Goal: Find contact information: Obtain details needed to contact an individual or organization

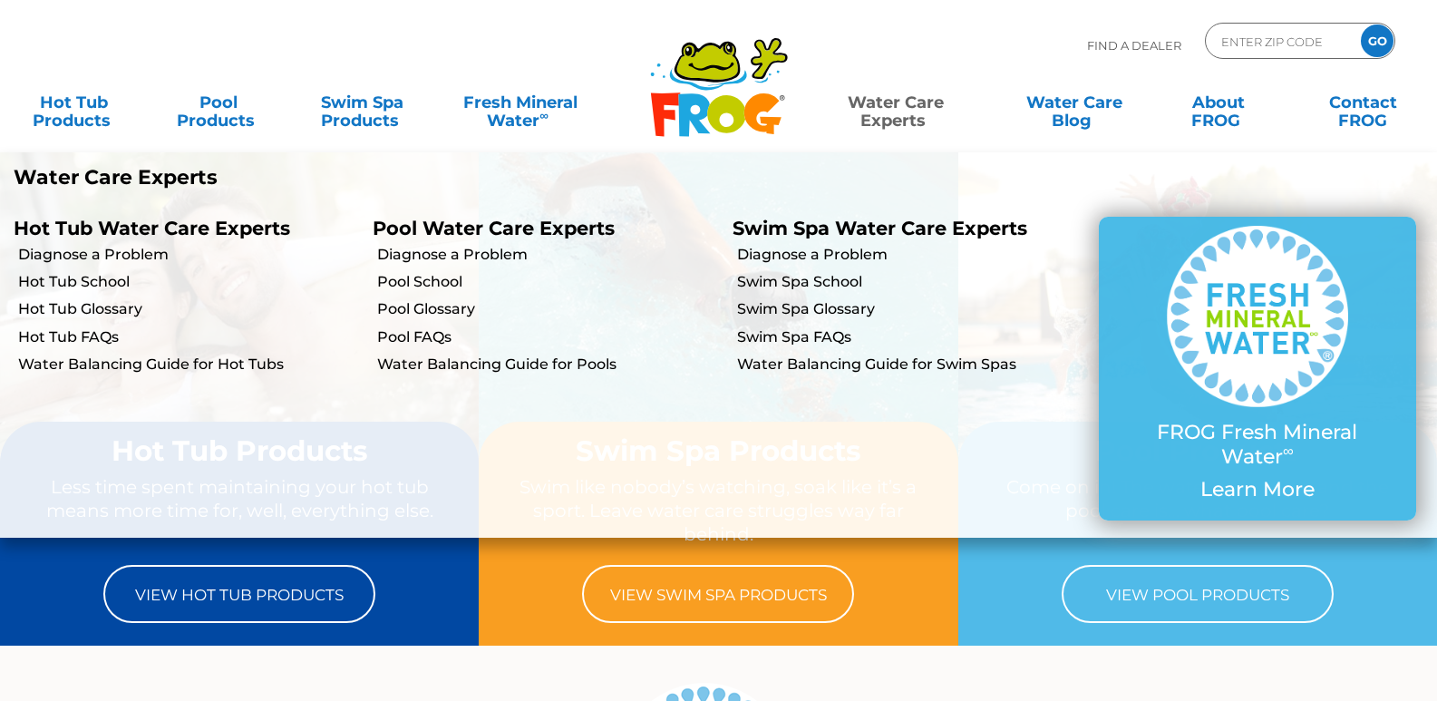
click at [916, 102] on link "Water Care Experts" at bounding box center [895, 102] width 182 height 36
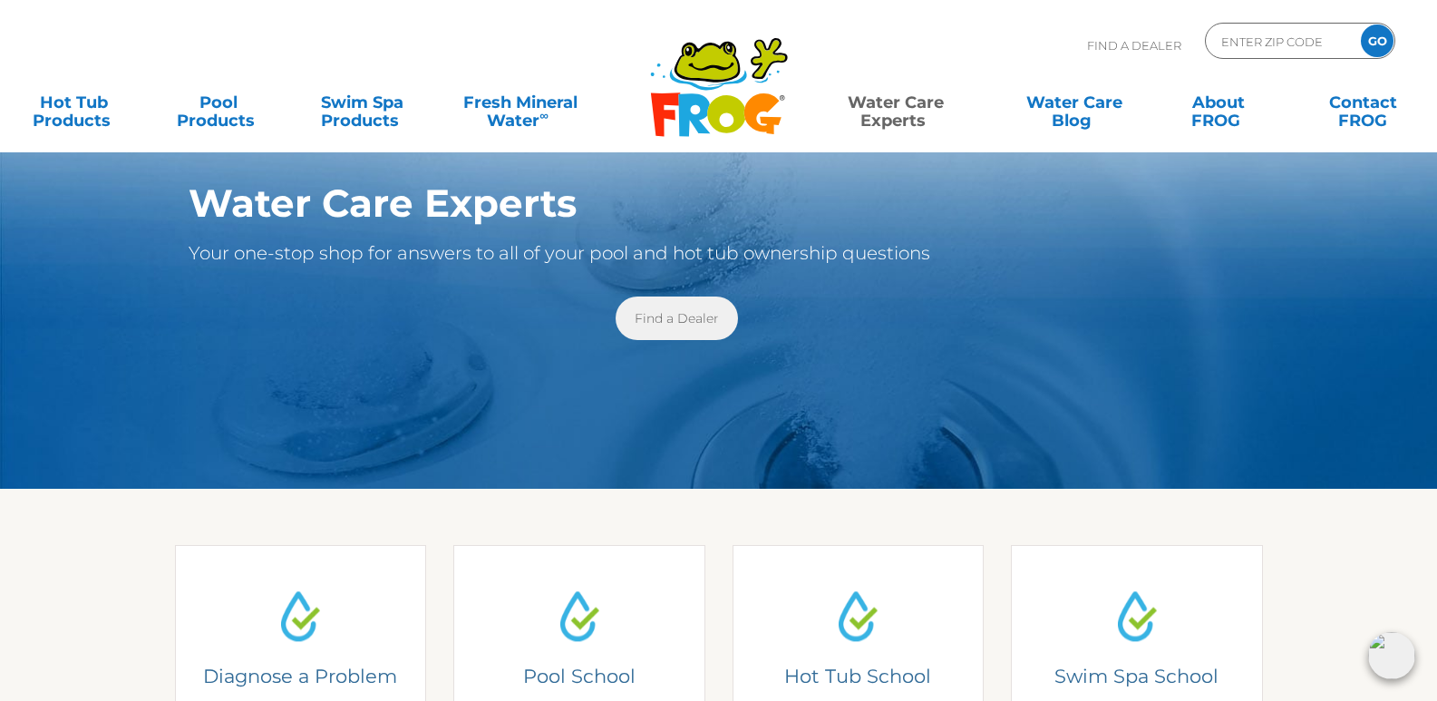
click at [673, 316] on link "Find a Dealer" at bounding box center [677, 319] width 122 height 44
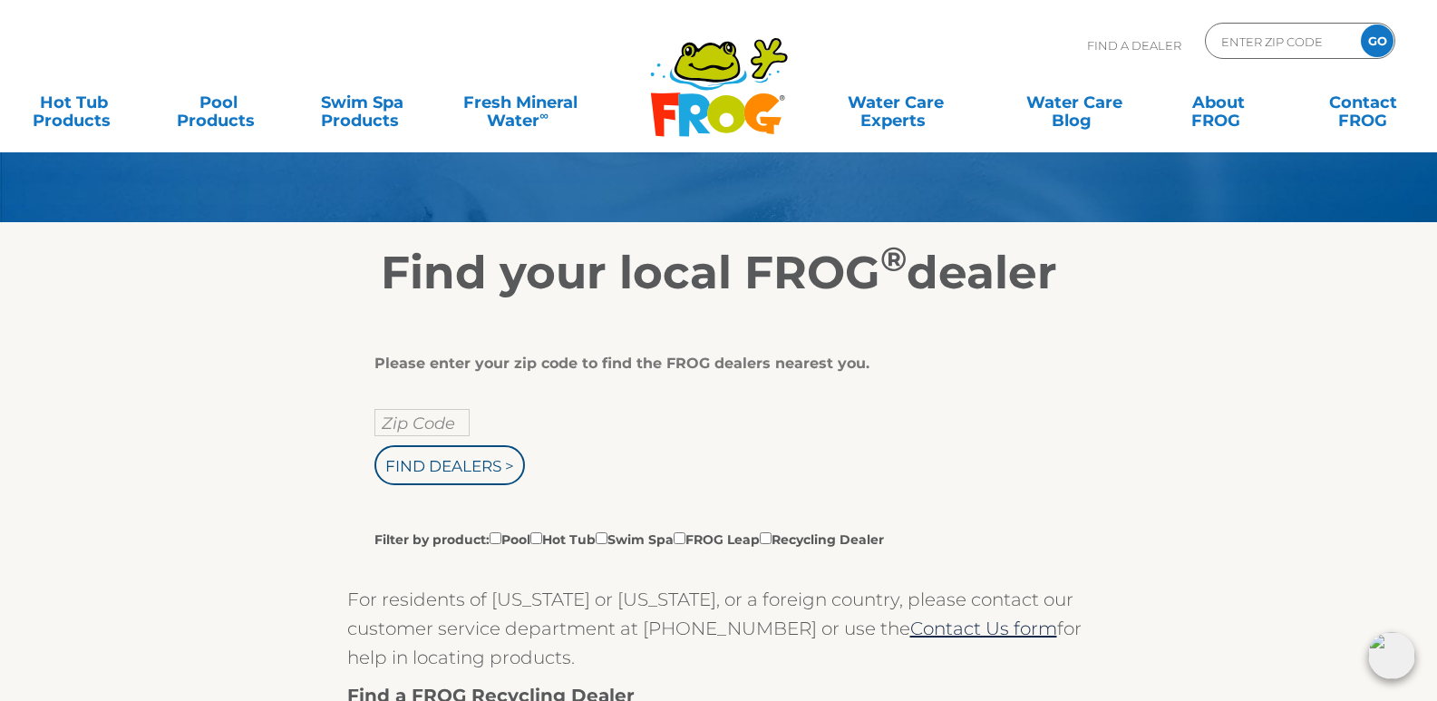
scroll to position [159, 0]
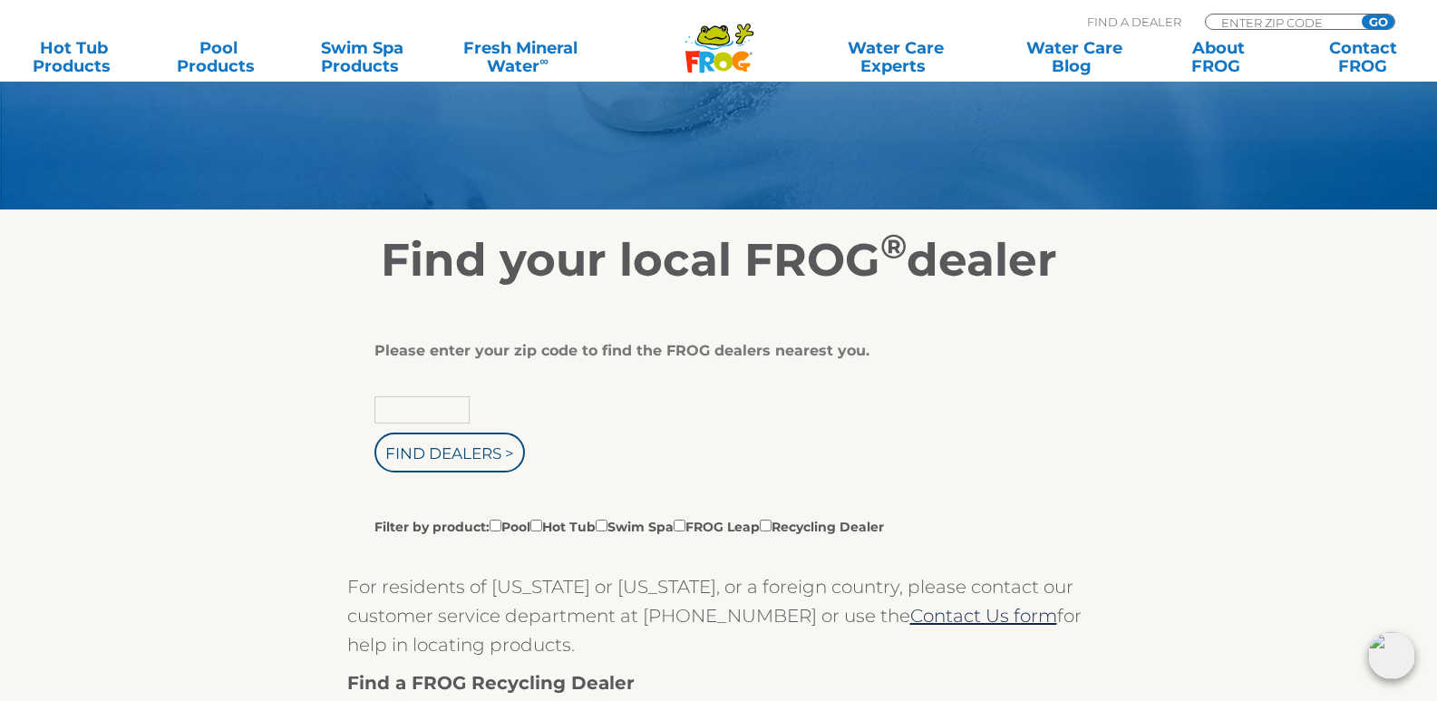
click at [423, 410] on input "text" at bounding box center [422, 409] width 95 height 27
type input "76201"
click at [443, 460] on input "Find Dealers >" at bounding box center [450, 453] width 151 height 40
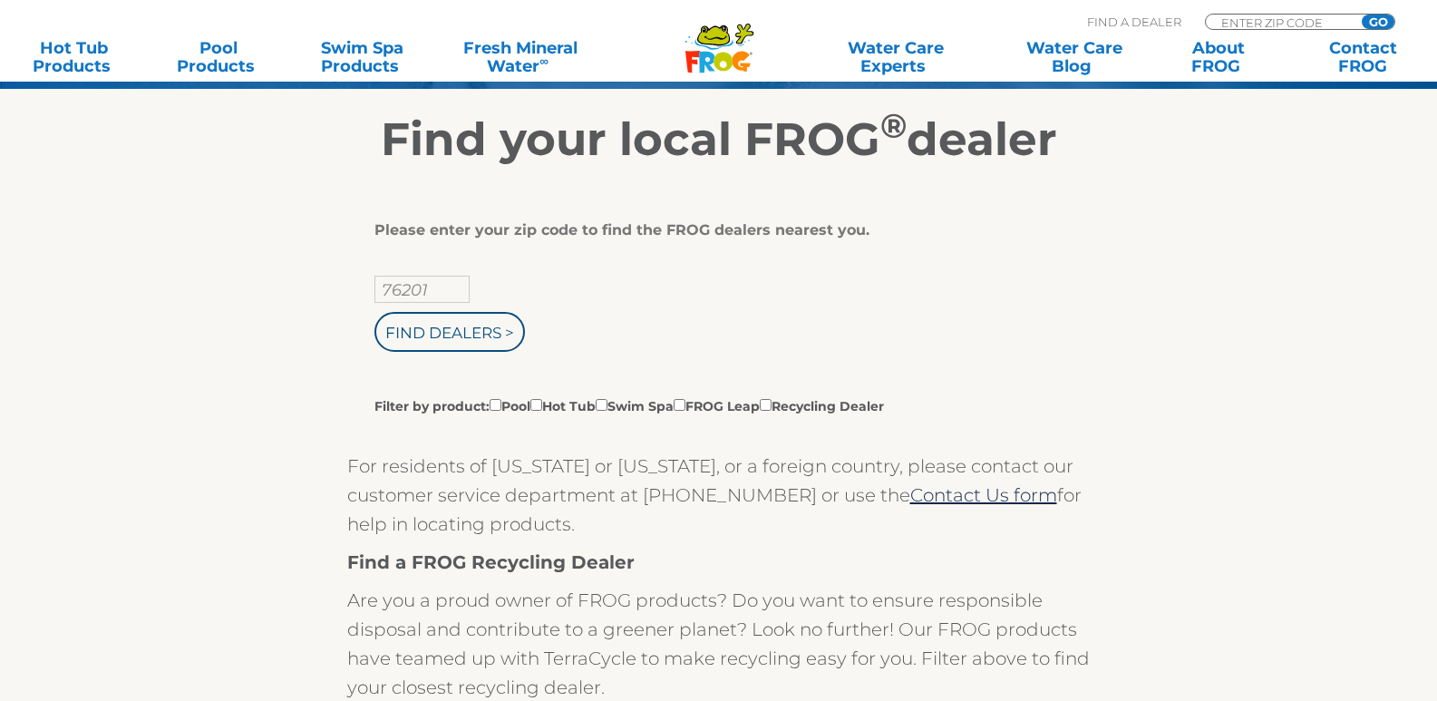
scroll to position [340, 0]
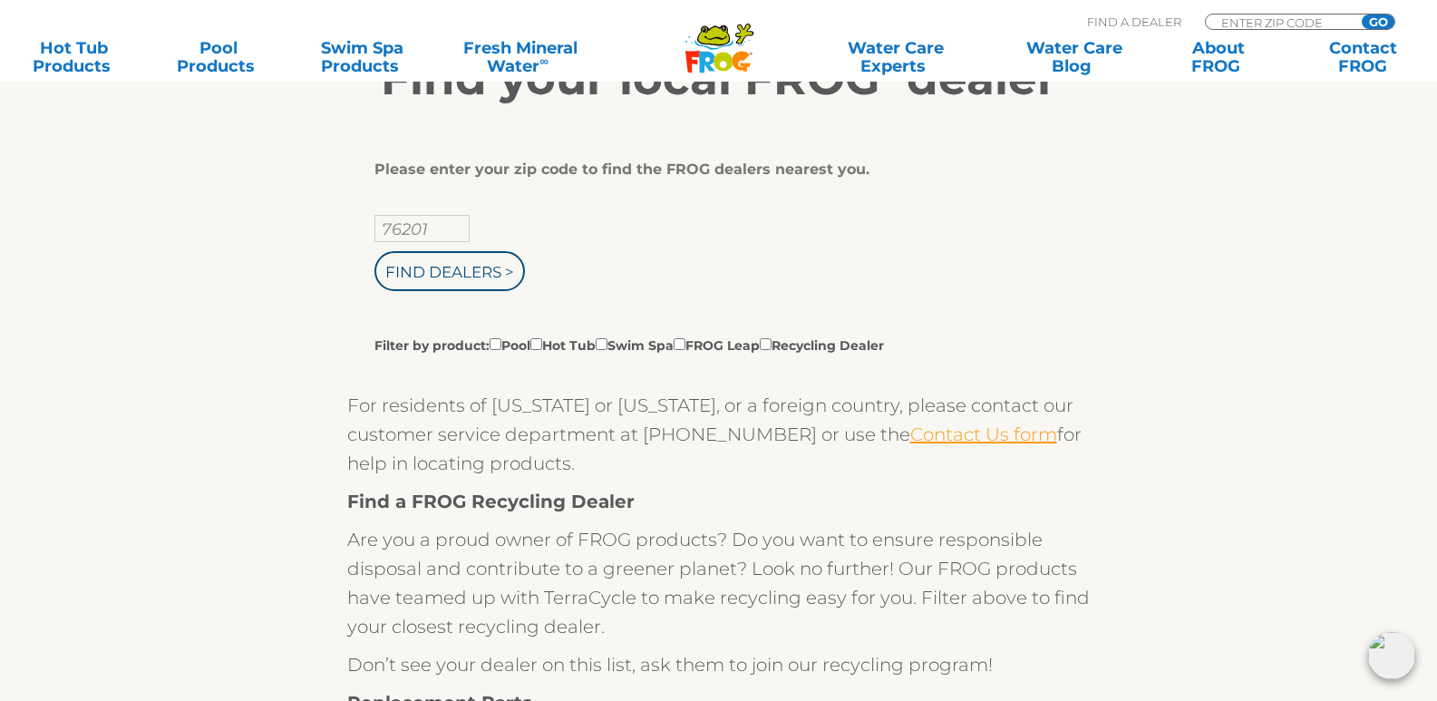
click at [910, 435] on link "Contact Us form" at bounding box center [983, 435] width 147 height 22
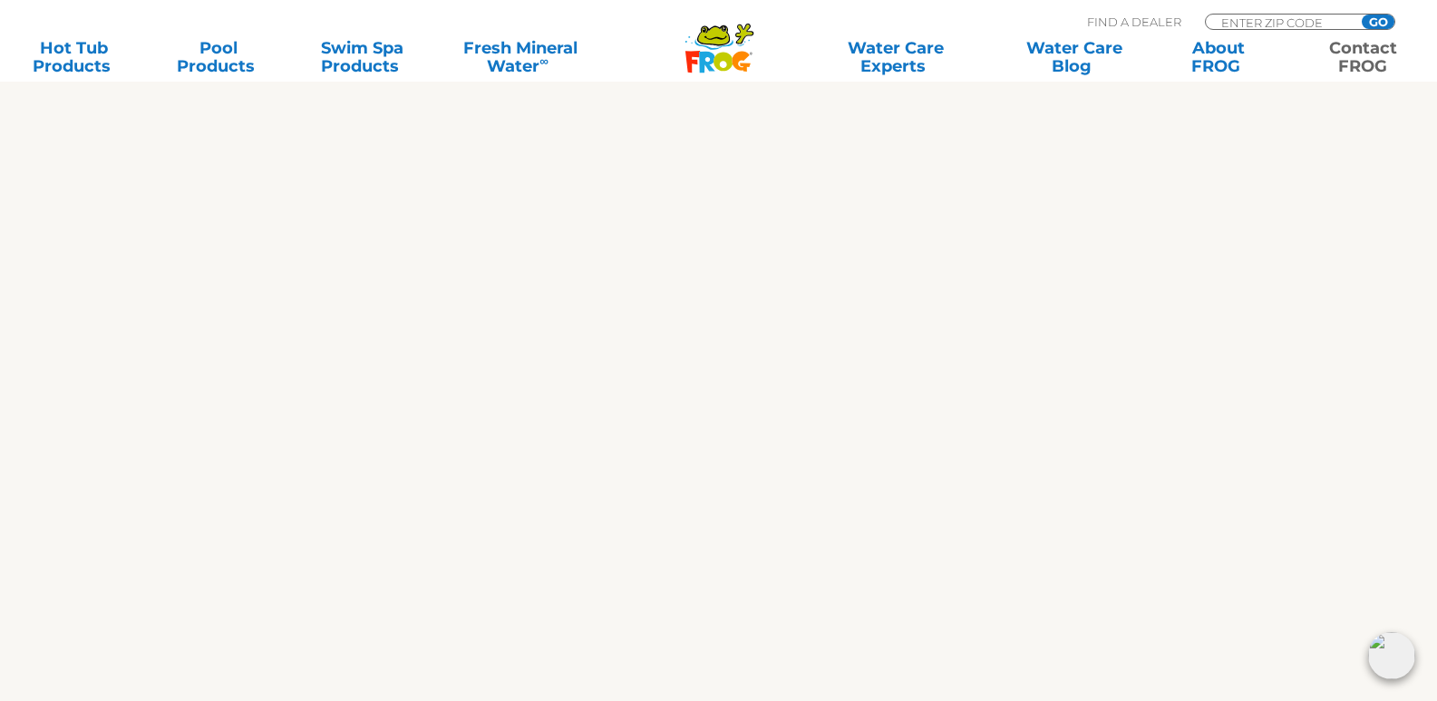
scroll to position [920, 0]
